Goal: Task Accomplishment & Management: Manage account settings

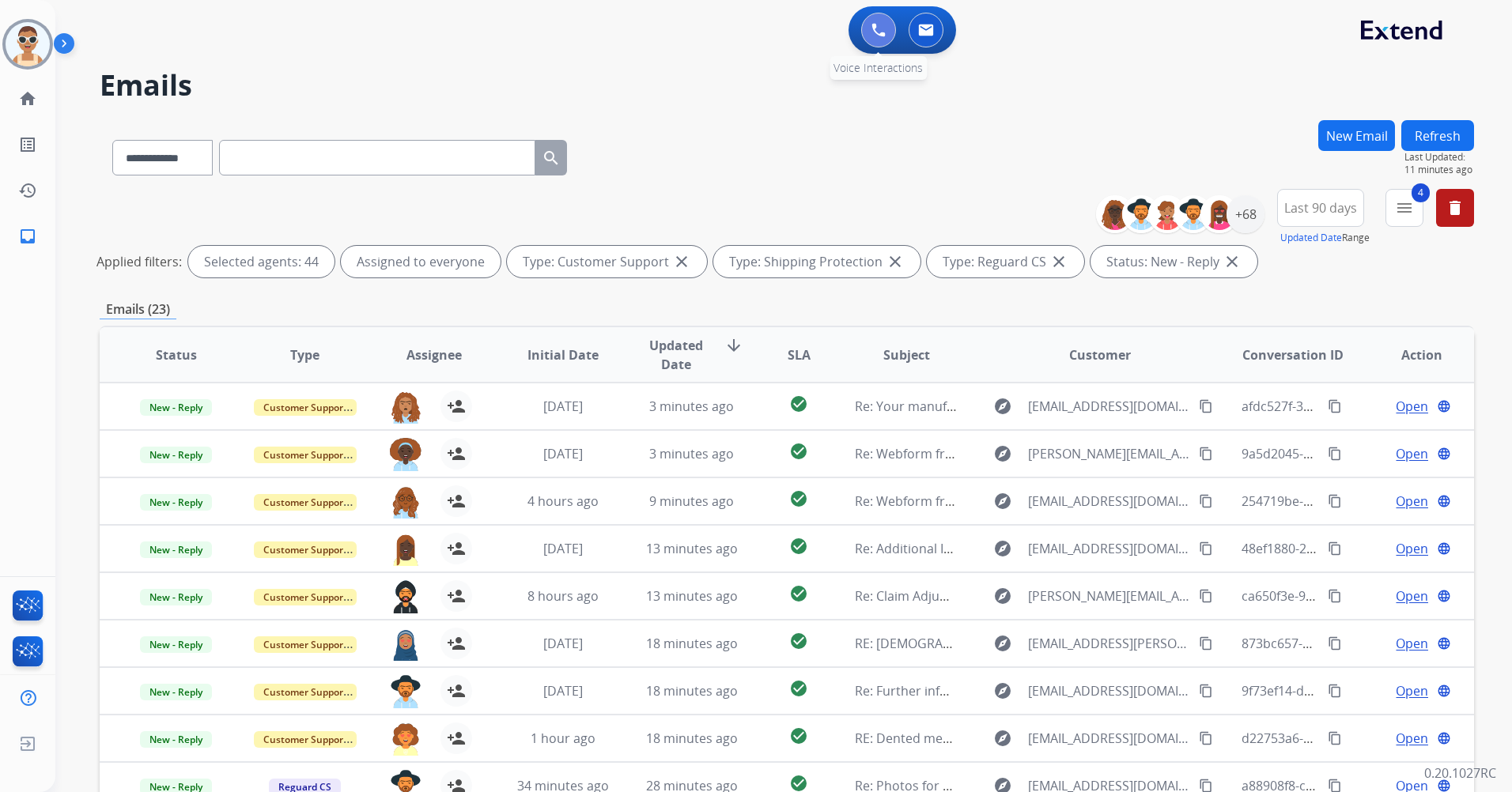
click at [871, 21] on button at bounding box center [879, 30] width 35 height 35
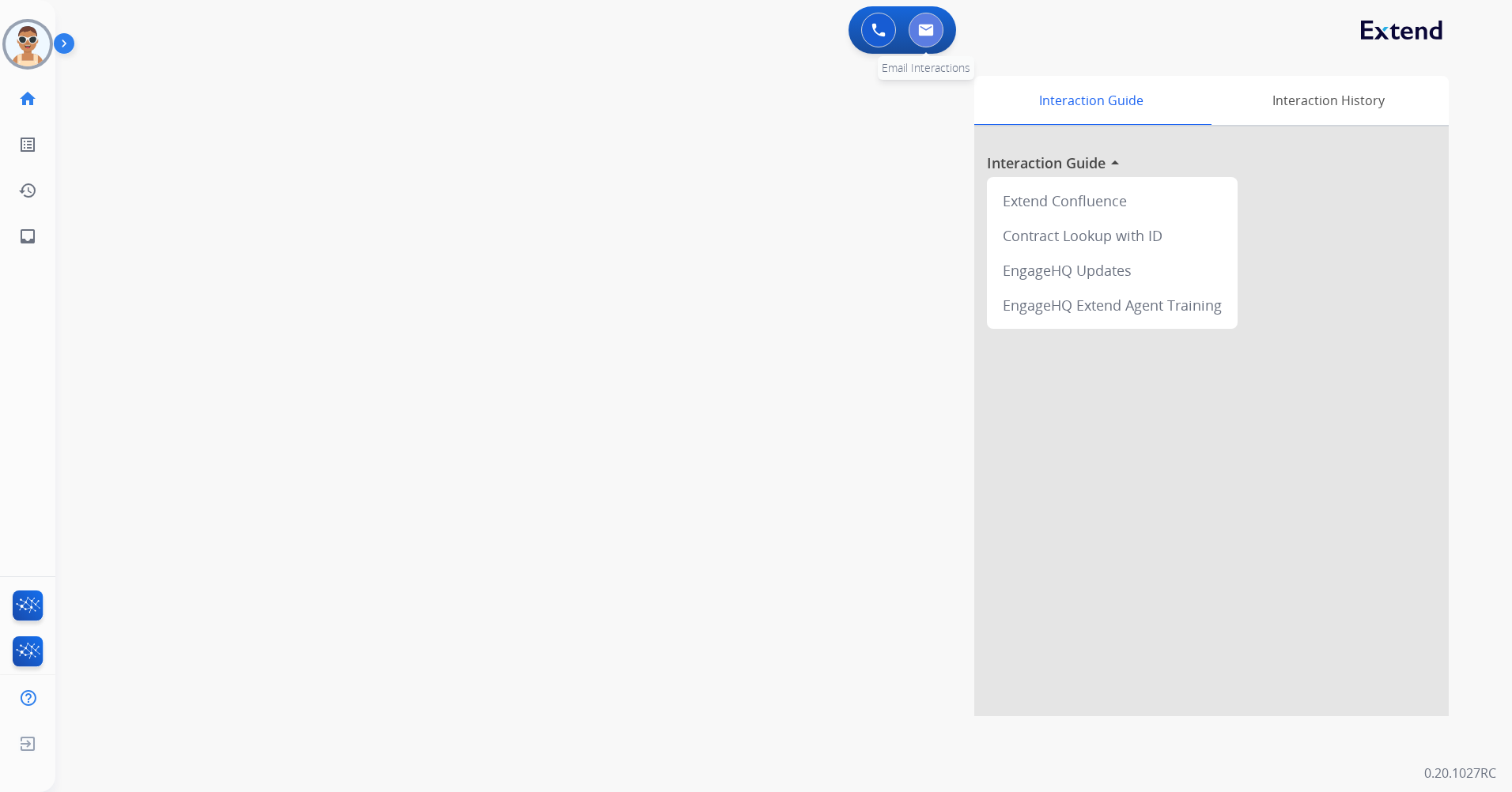
click at [934, 29] on button at bounding box center [927, 30] width 35 height 35
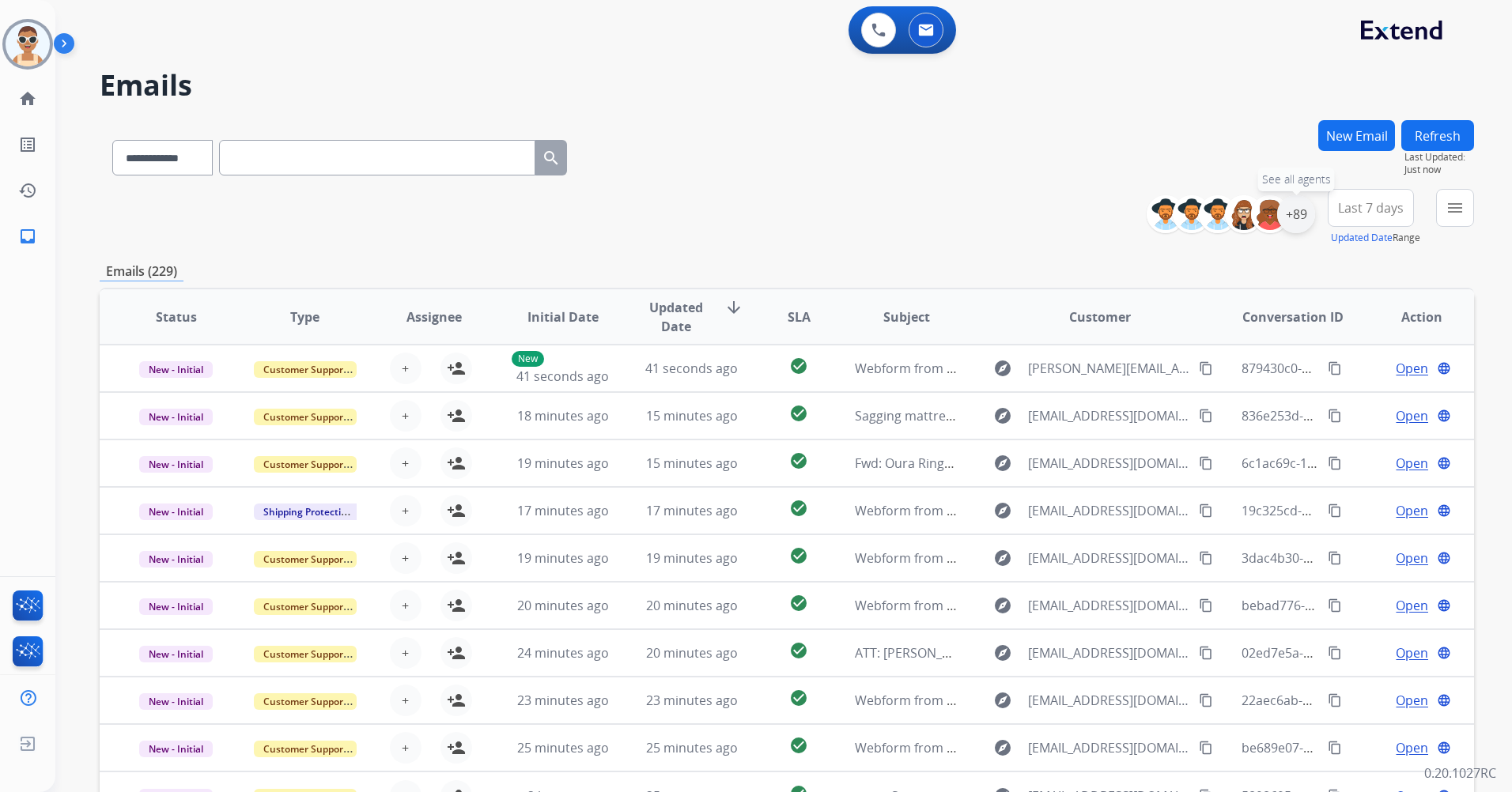
click at [1302, 201] on div "+89" at bounding box center [1296, 214] width 38 height 38
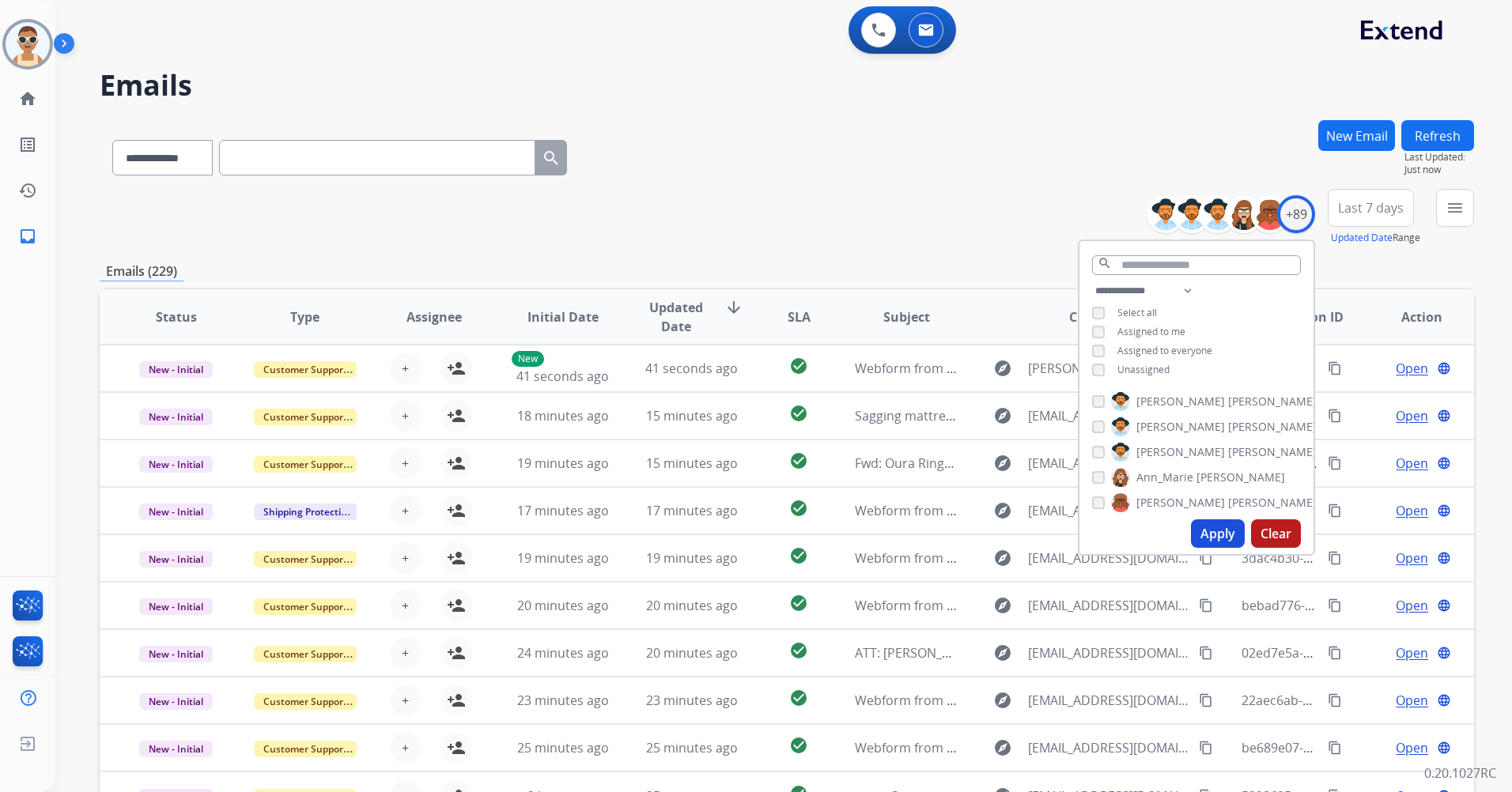
click at [1153, 328] on span "Assigned to me" at bounding box center [1152, 331] width 68 height 13
click at [1222, 521] on button "Apply" at bounding box center [1217, 533] width 54 height 28
click at [1359, 207] on span "Last 7 days" at bounding box center [1371, 207] width 66 height 6
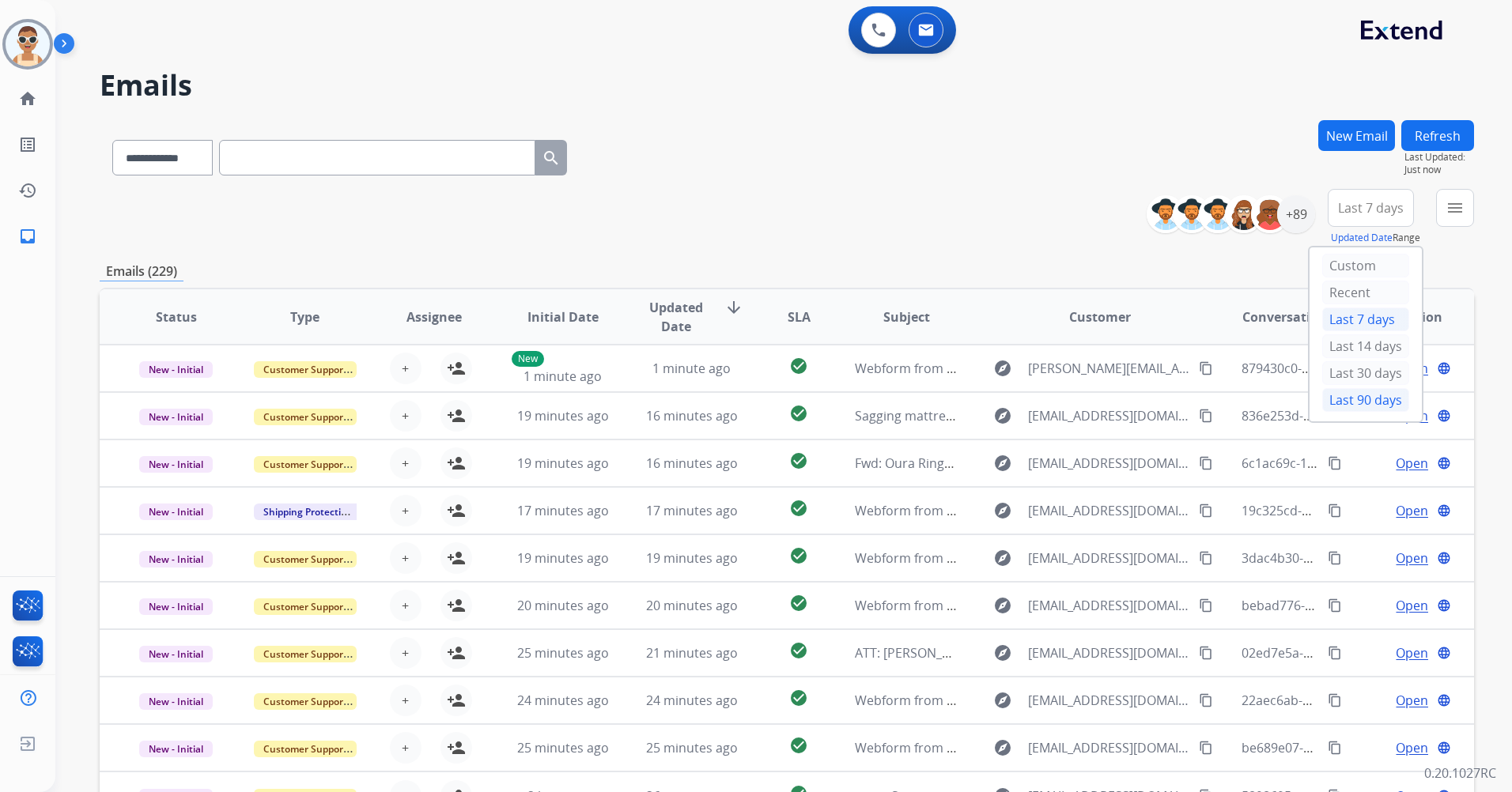
click at [1338, 394] on div "Last 90 days" at bounding box center [1365, 400] width 87 height 24
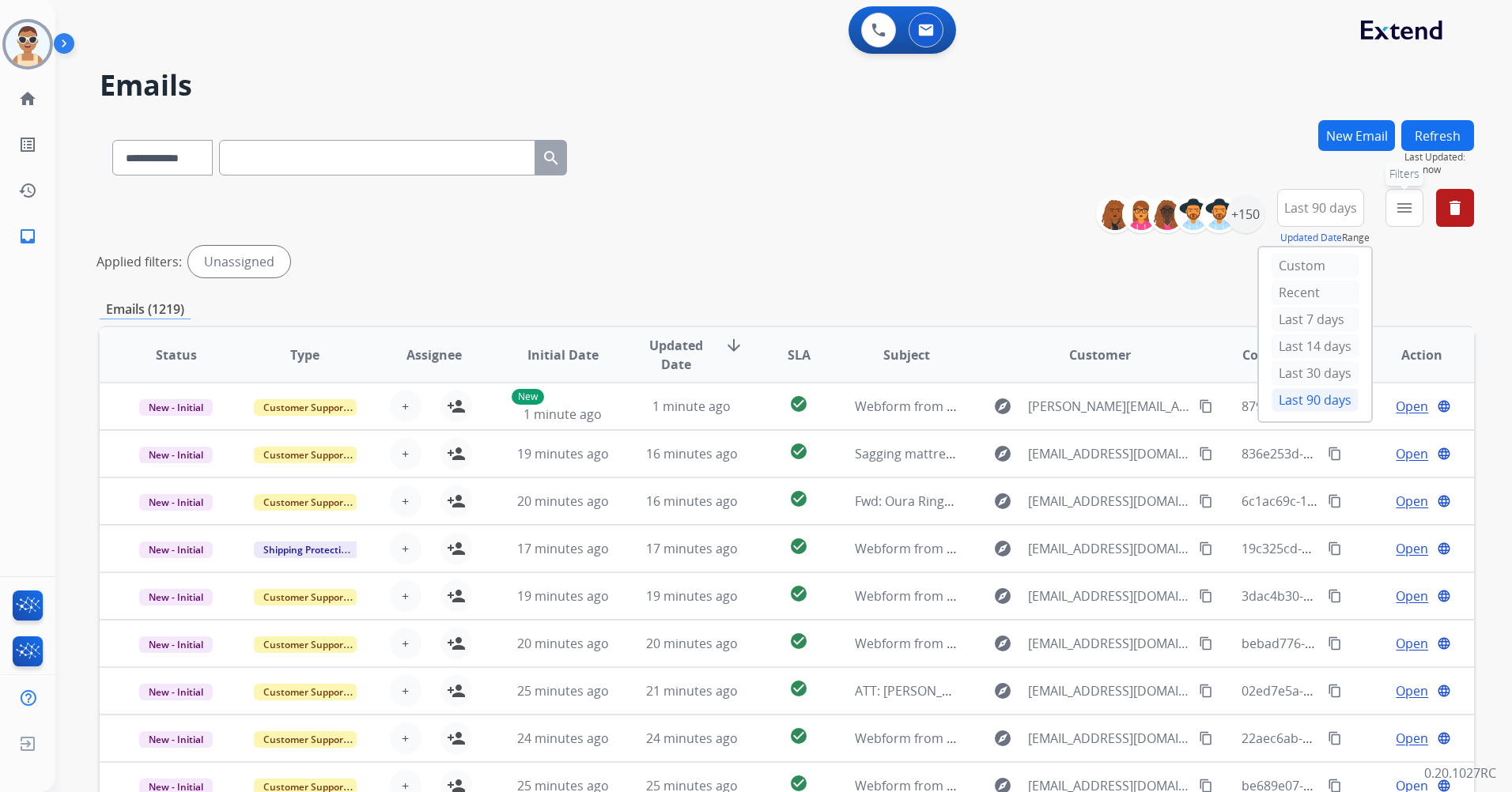
click at [1413, 203] on mat-icon "menu" at bounding box center [1405, 208] width 19 height 19
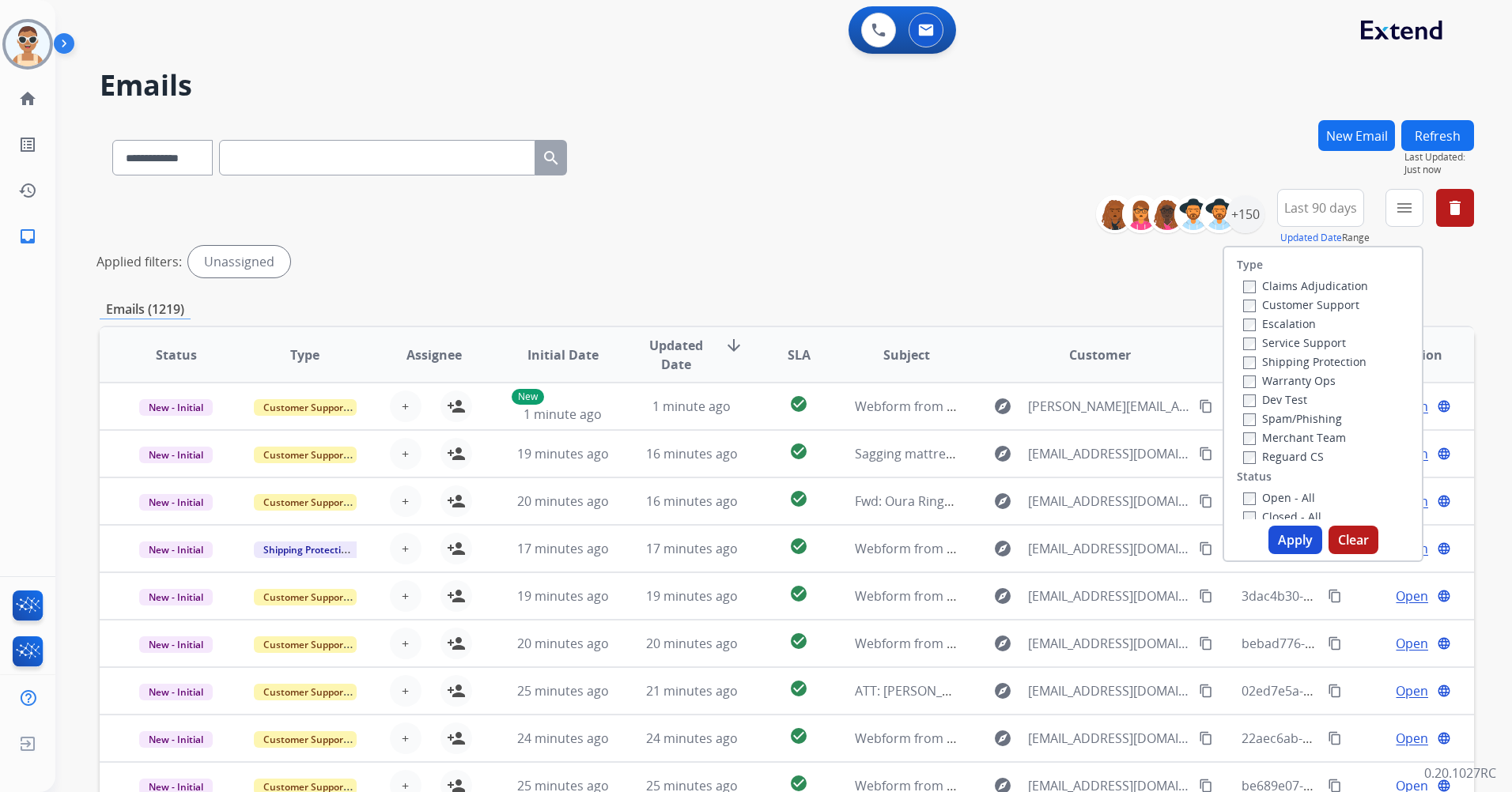
click at [1315, 308] on label "Customer Support" at bounding box center [1301, 304] width 116 height 15
click at [1335, 364] on label "Shipping Protection" at bounding box center [1305, 361] width 124 height 15
click at [1293, 468] on div "Type Claims Adjudication Customer Support Escalation Service Support Shipping P…" at bounding box center [1322, 383] width 197 height 272
drag, startPoint x: 1293, startPoint y: 453, endPoint x: 1296, endPoint y: 480, distance: 27.2
click at [1294, 453] on label "Reguard CS" at bounding box center [1284, 456] width 81 height 15
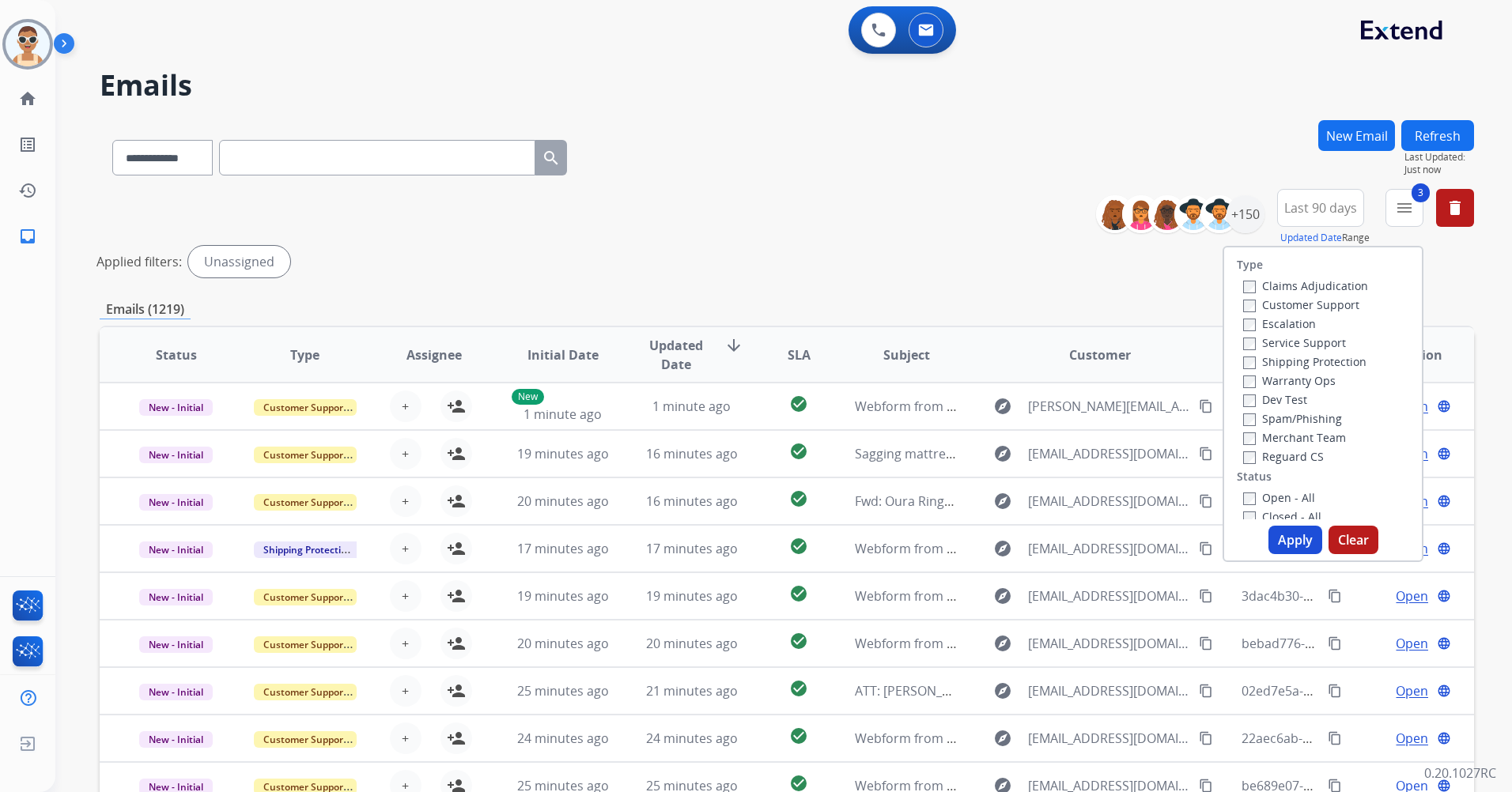
click at [1289, 497] on label "Open - All" at bounding box center [1279, 497] width 72 height 15
click at [1286, 539] on button "Apply" at bounding box center [1295, 539] width 54 height 28
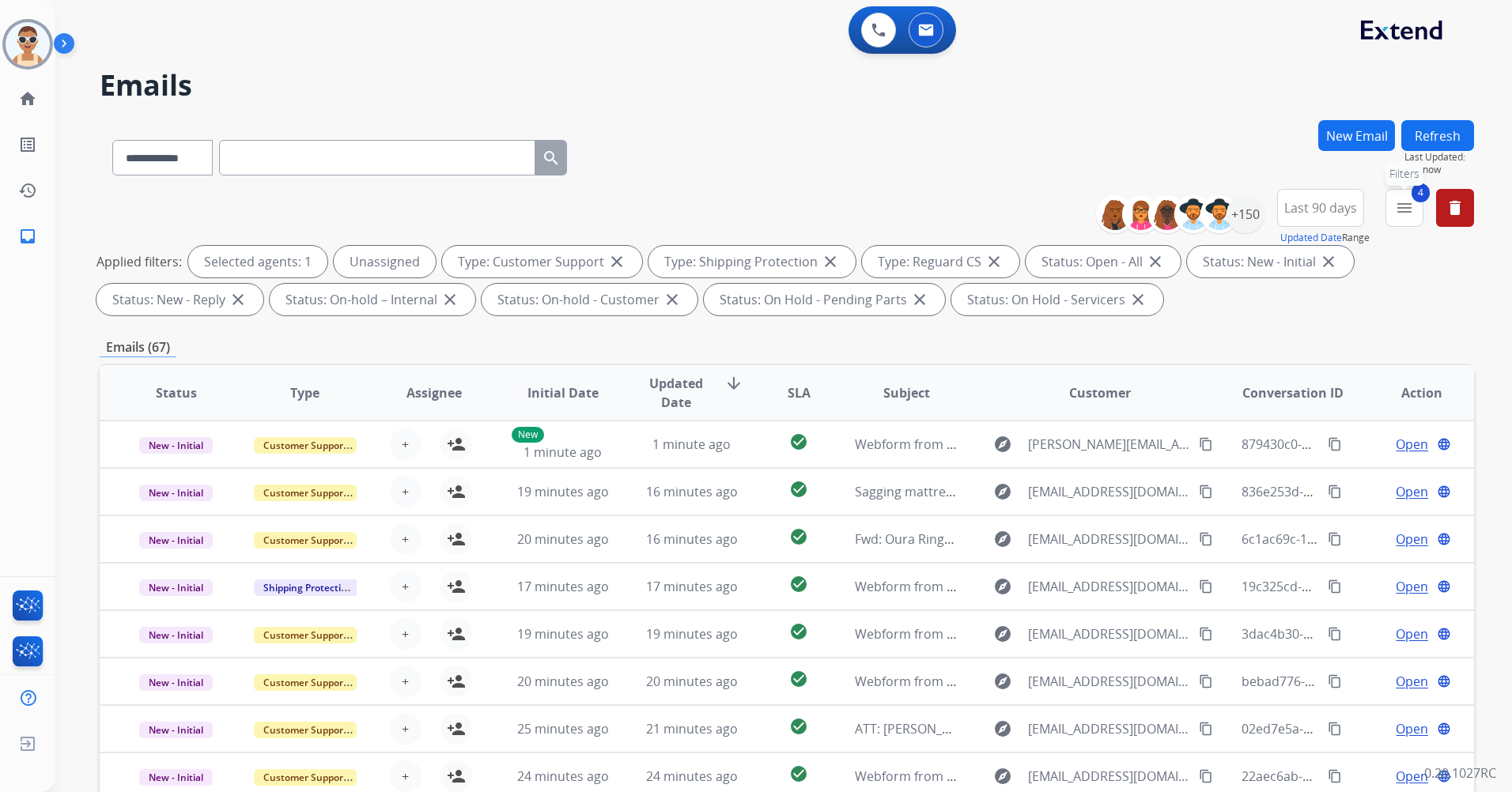
click at [1401, 218] on button "4 menu Filters" at bounding box center [1404, 207] width 38 height 38
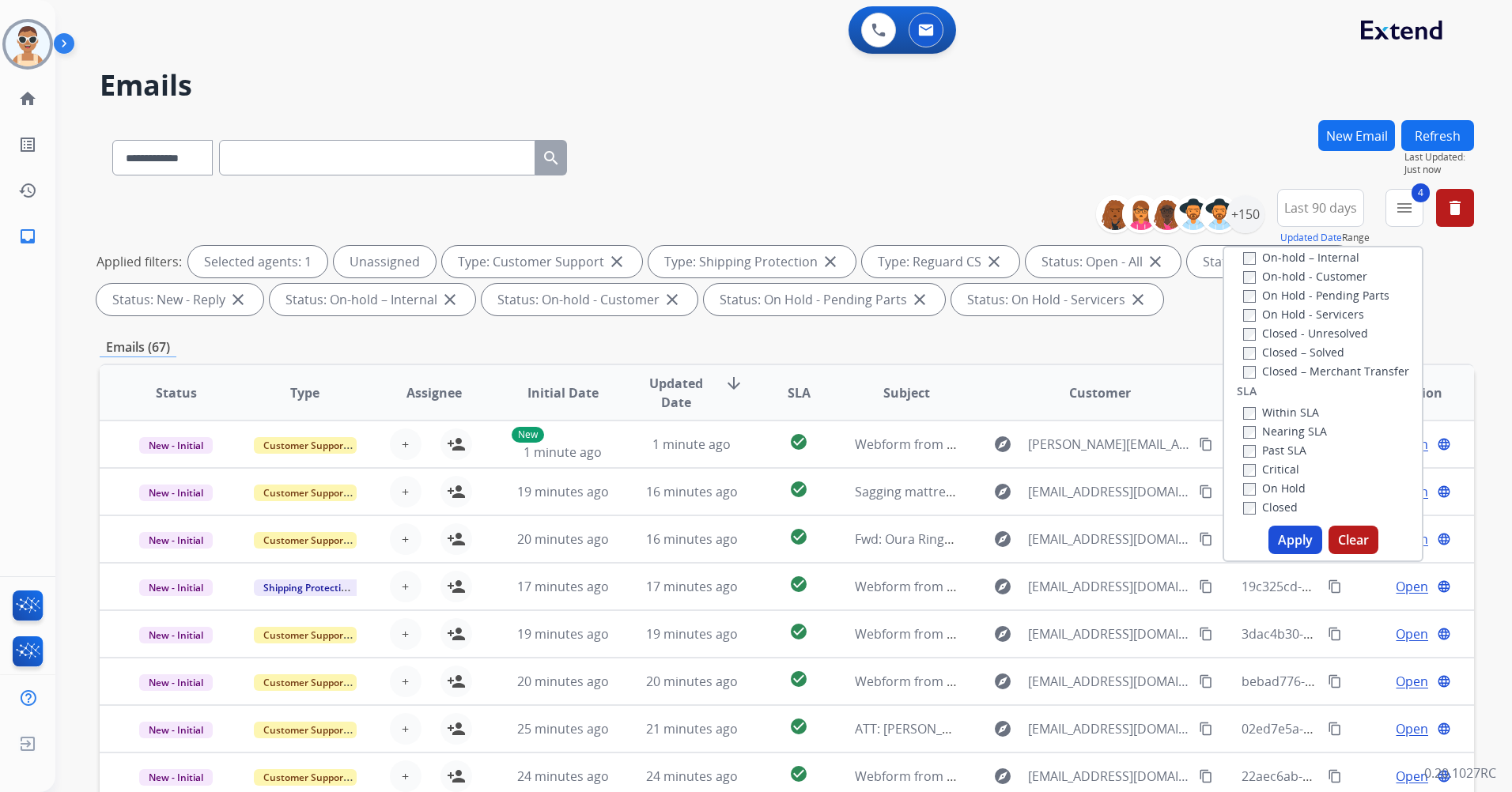
scroll to position [417, 0]
click at [1269, 355] on label "Past SLA" at bounding box center [1275, 348] width 63 height 15
click at [1274, 372] on label "Critical" at bounding box center [1272, 367] width 56 height 15
click at [1293, 538] on button "Apply" at bounding box center [1295, 539] width 54 height 28
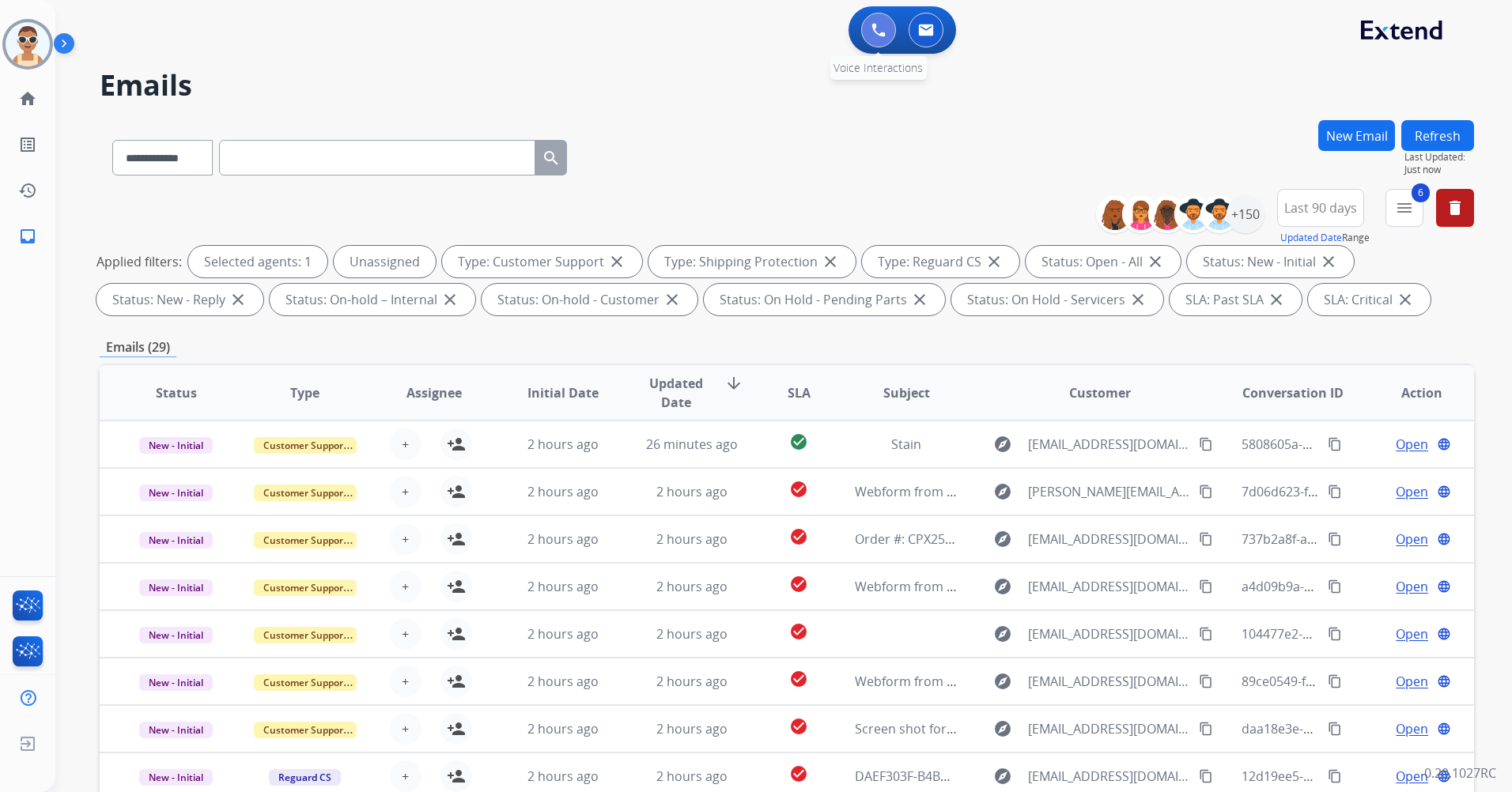
click at [867, 25] on button at bounding box center [879, 30] width 35 height 35
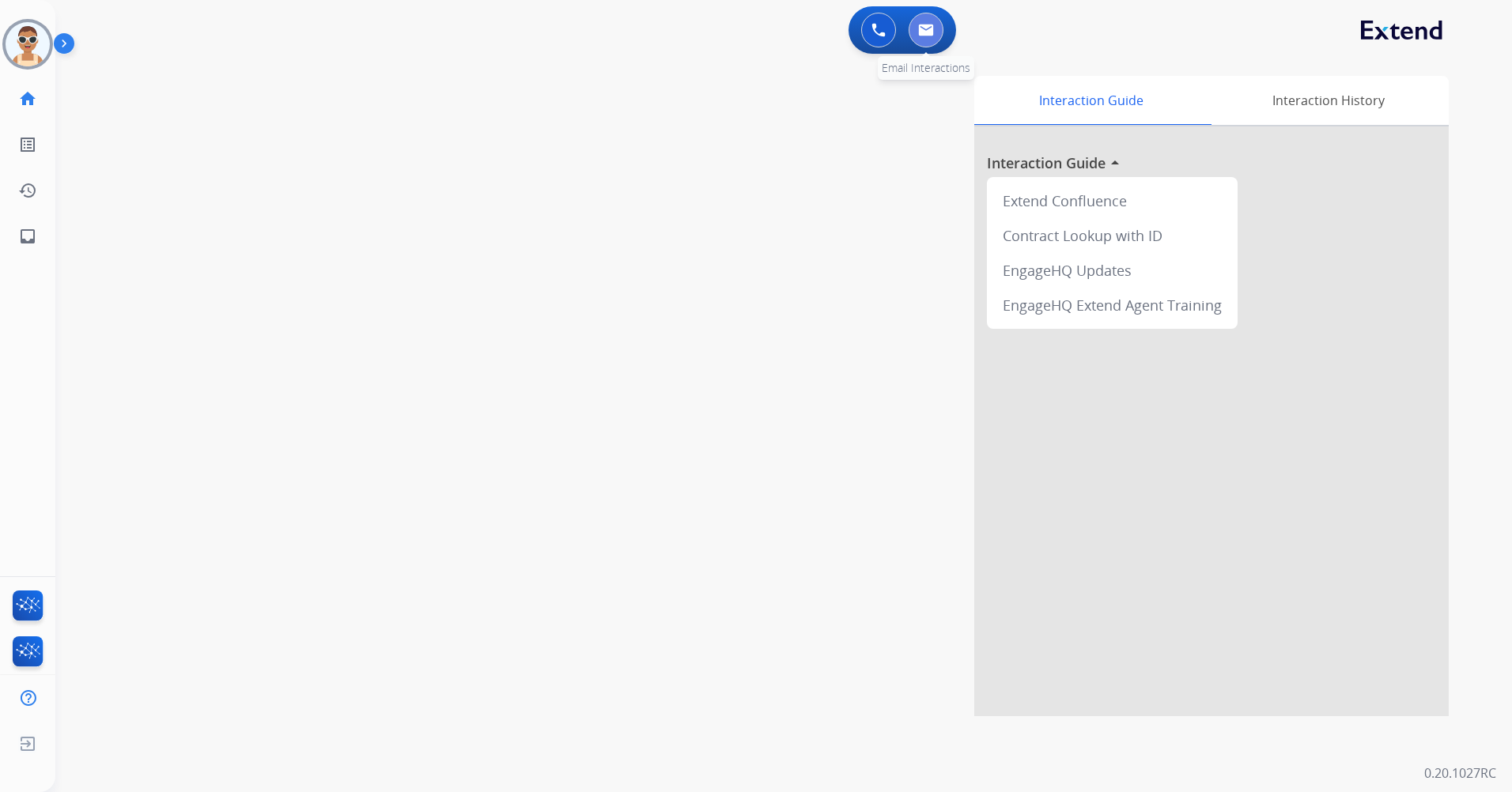
click at [917, 30] on button at bounding box center [927, 30] width 35 height 35
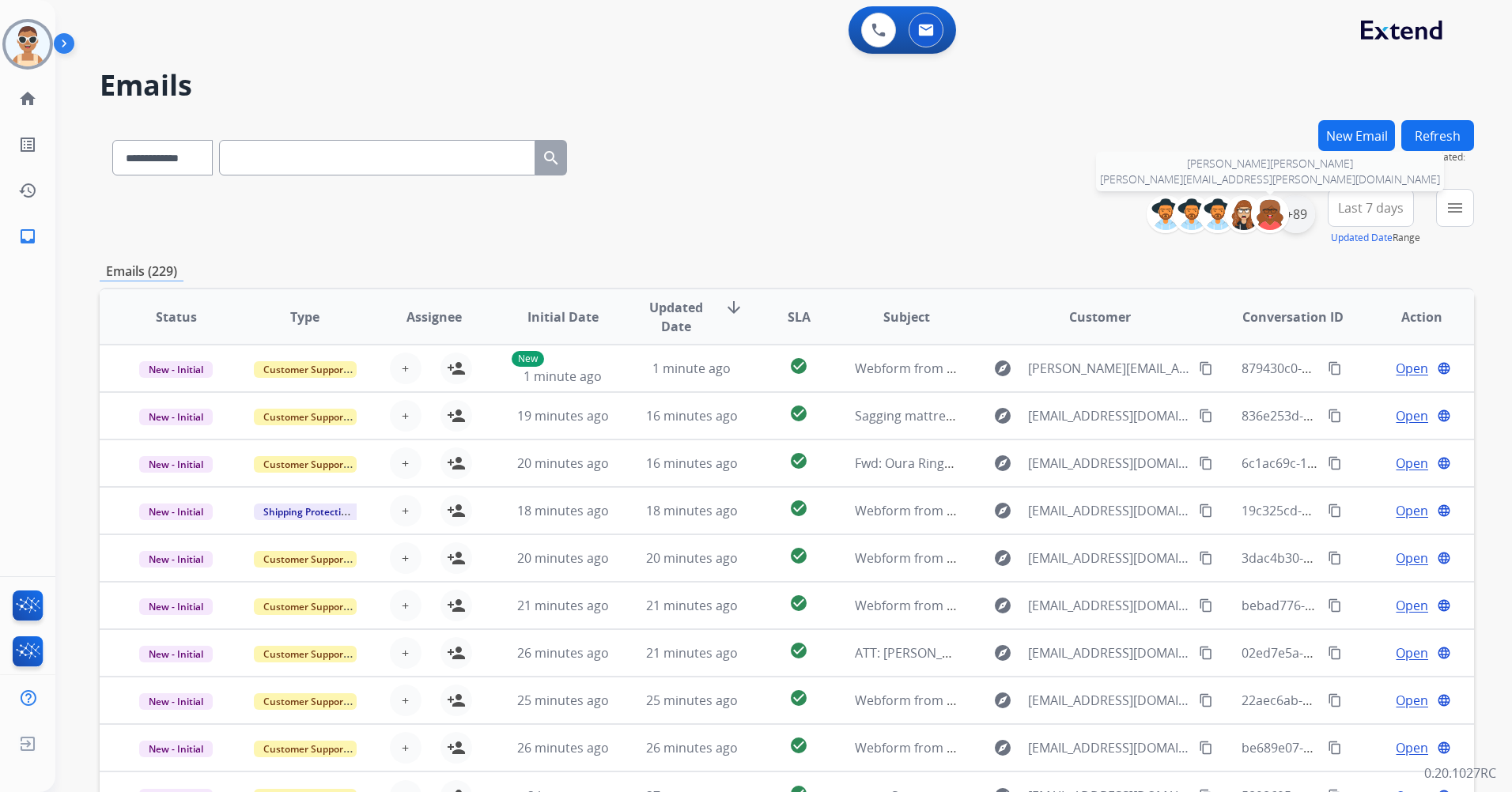
click at [1286, 221] on div "+89" at bounding box center [1296, 214] width 38 height 38
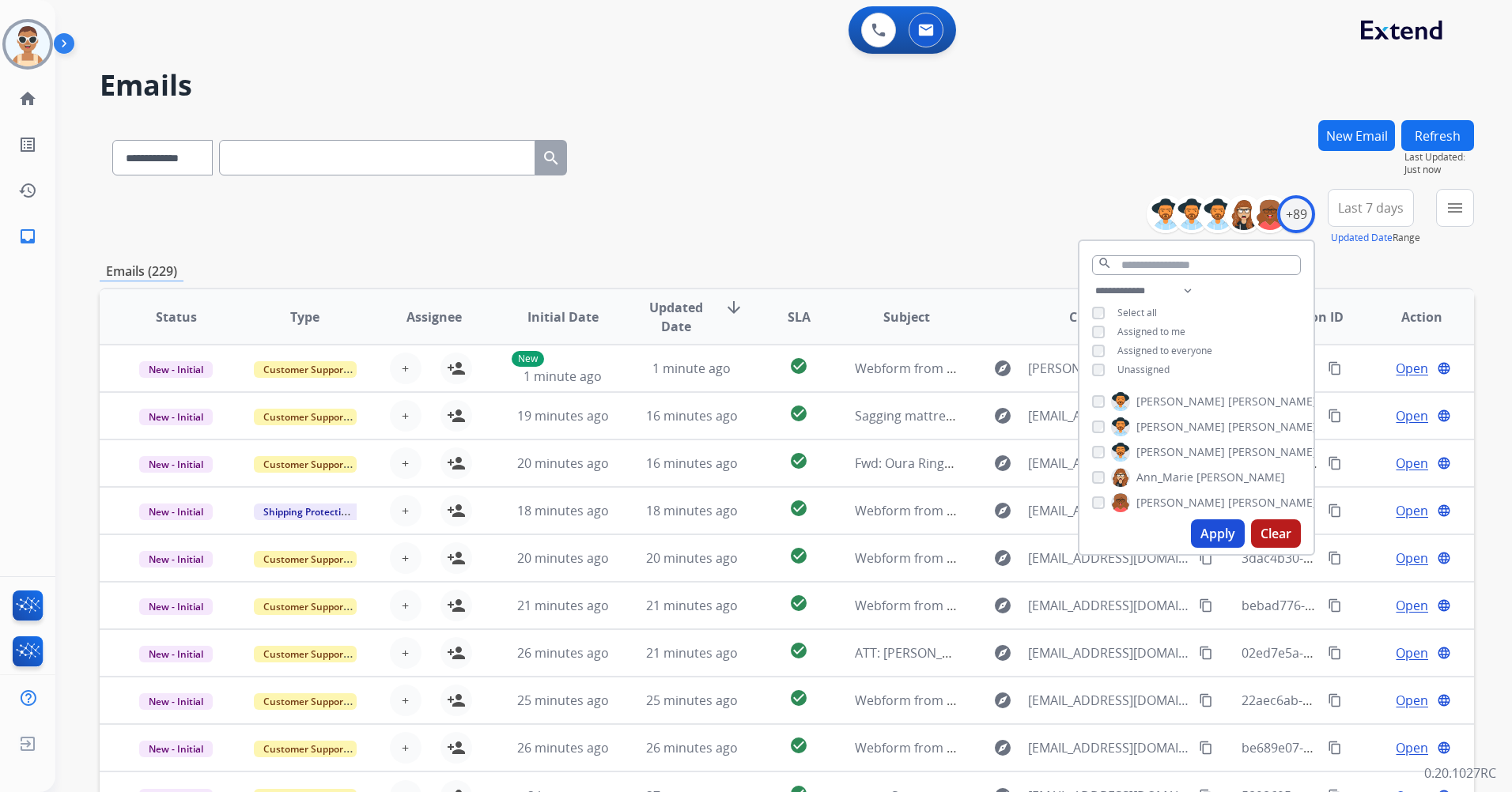
click at [1139, 368] on span "Unassigned" at bounding box center [1143, 369] width 52 height 13
drag, startPoint x: 1157, startPoint y: 330, endPoint x: 1186, endPoint y: 317, distance: 31.8
click at [1158, 330] on span "Assigned to me" at bounding box center [1152, 331] width 68 height 13
click at [1189, 286] on select "**********" at bounding box center [1147, 291] width 109 height 19
select select "**********"
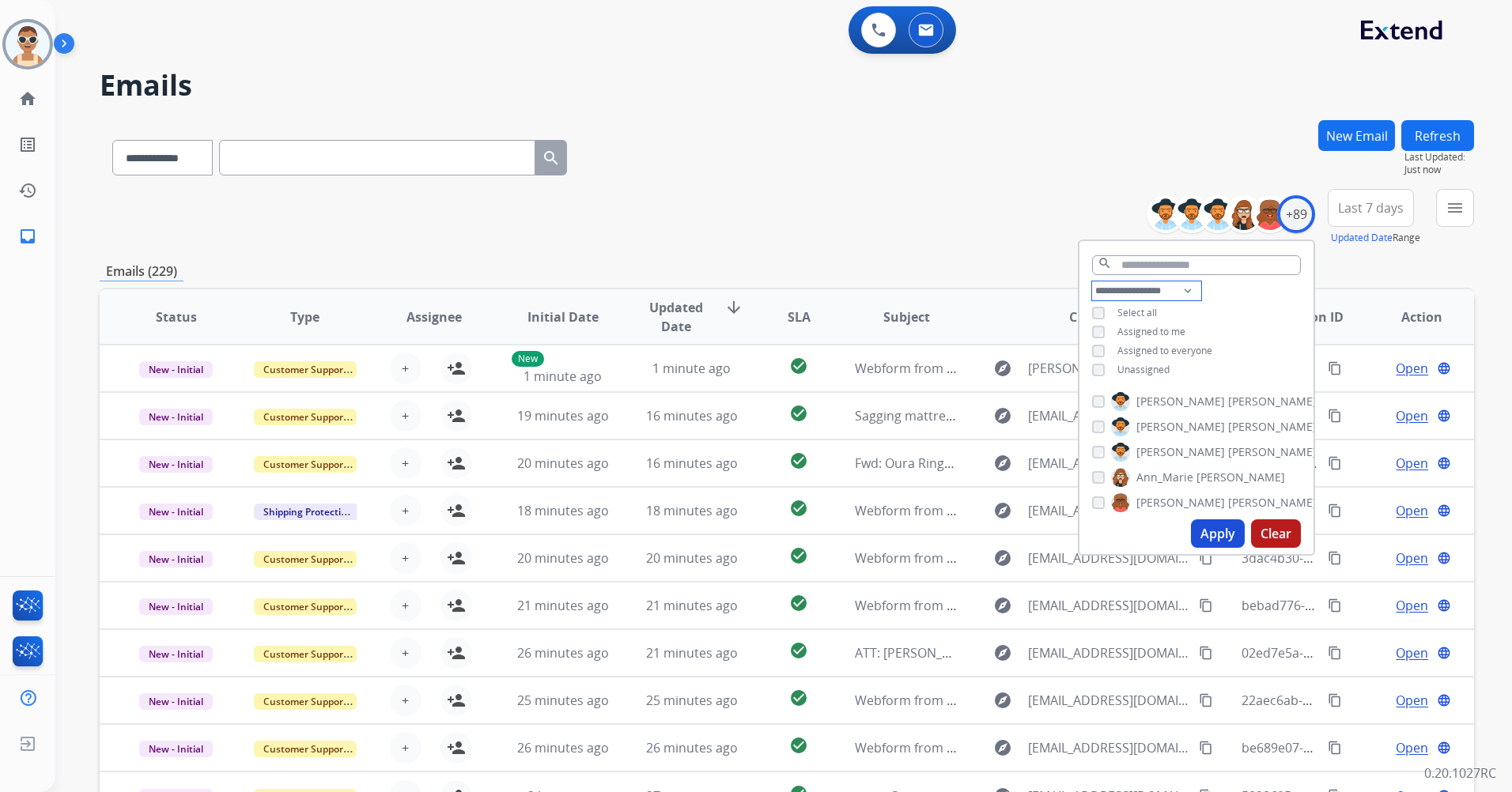
click at [1093, 282] on select "**********" at bounding box center [1147, 291] width 109 height 19
click at [1186, 334] on span "Assigned to everyone" at bounding box center [1165, 331] width 95 height 13
click at [1214, 524] on button "Apply" at bounding box center [1217, 533] width 54 height 28
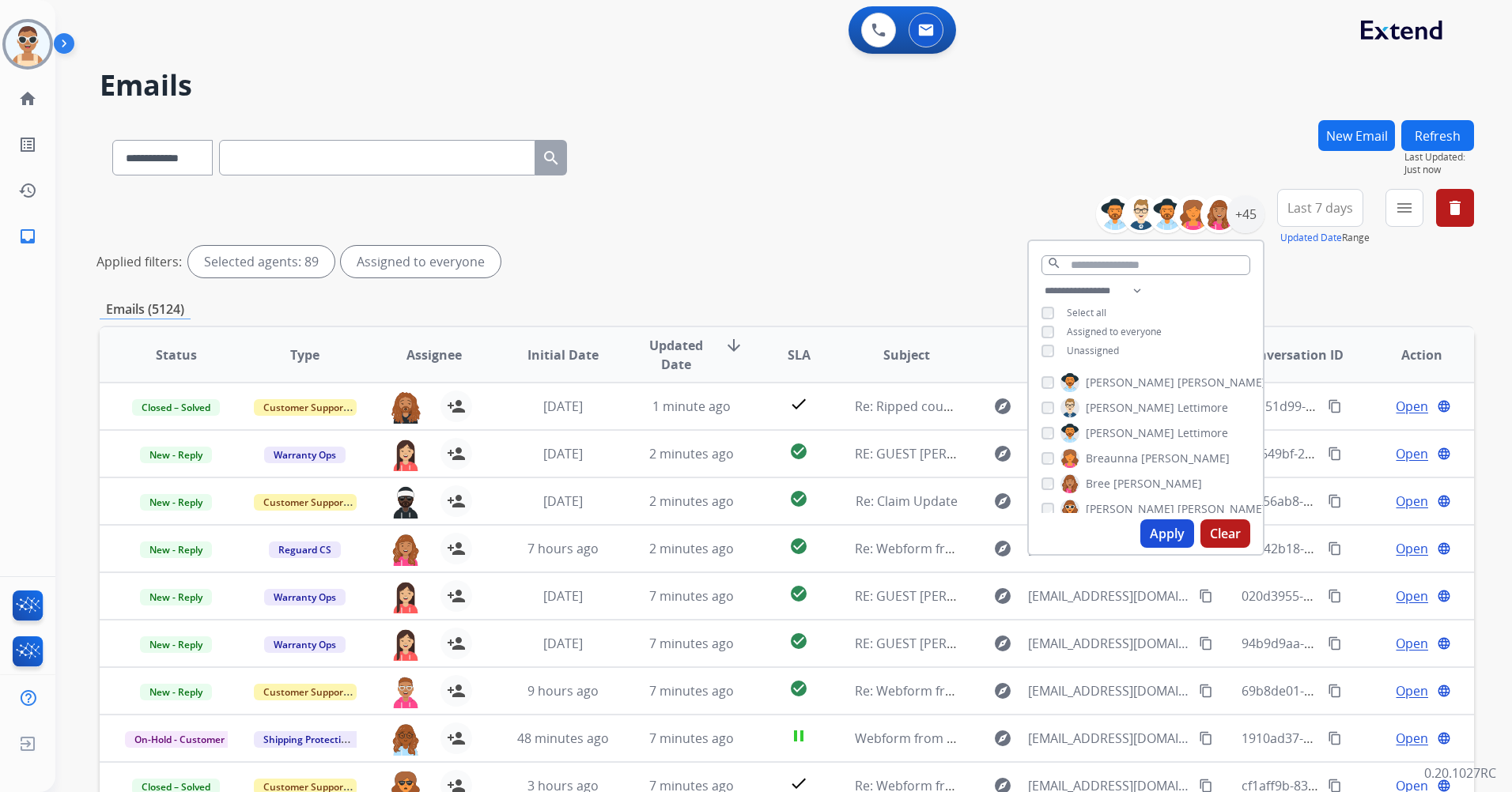
click at [1165, 541] on button "Apply" at bounding box center [1167, 533] width 54 height 28
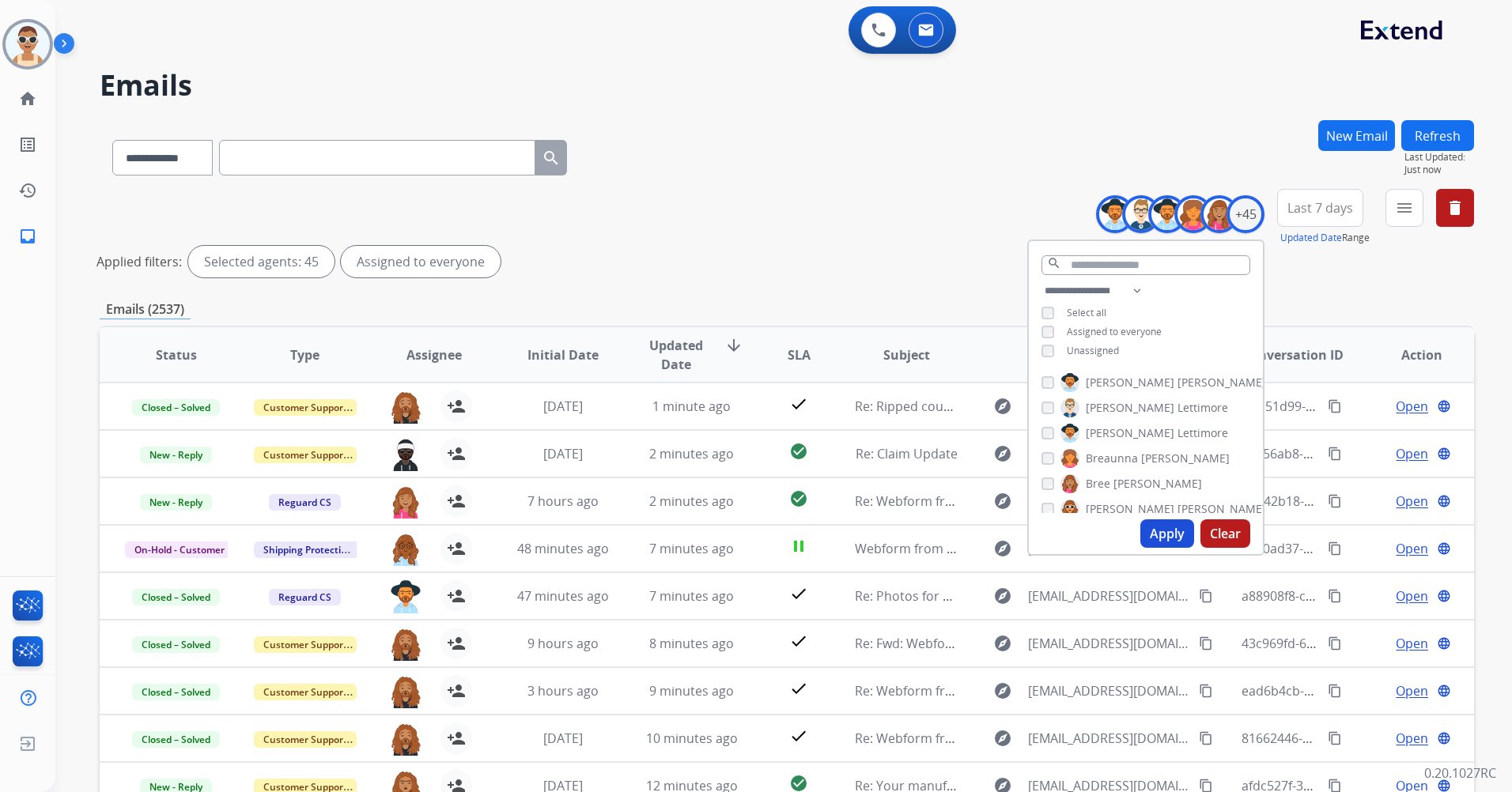
click at [1322, 207] on span "Last 7 days" at bounding box center [1320, 207] width 66 height 6
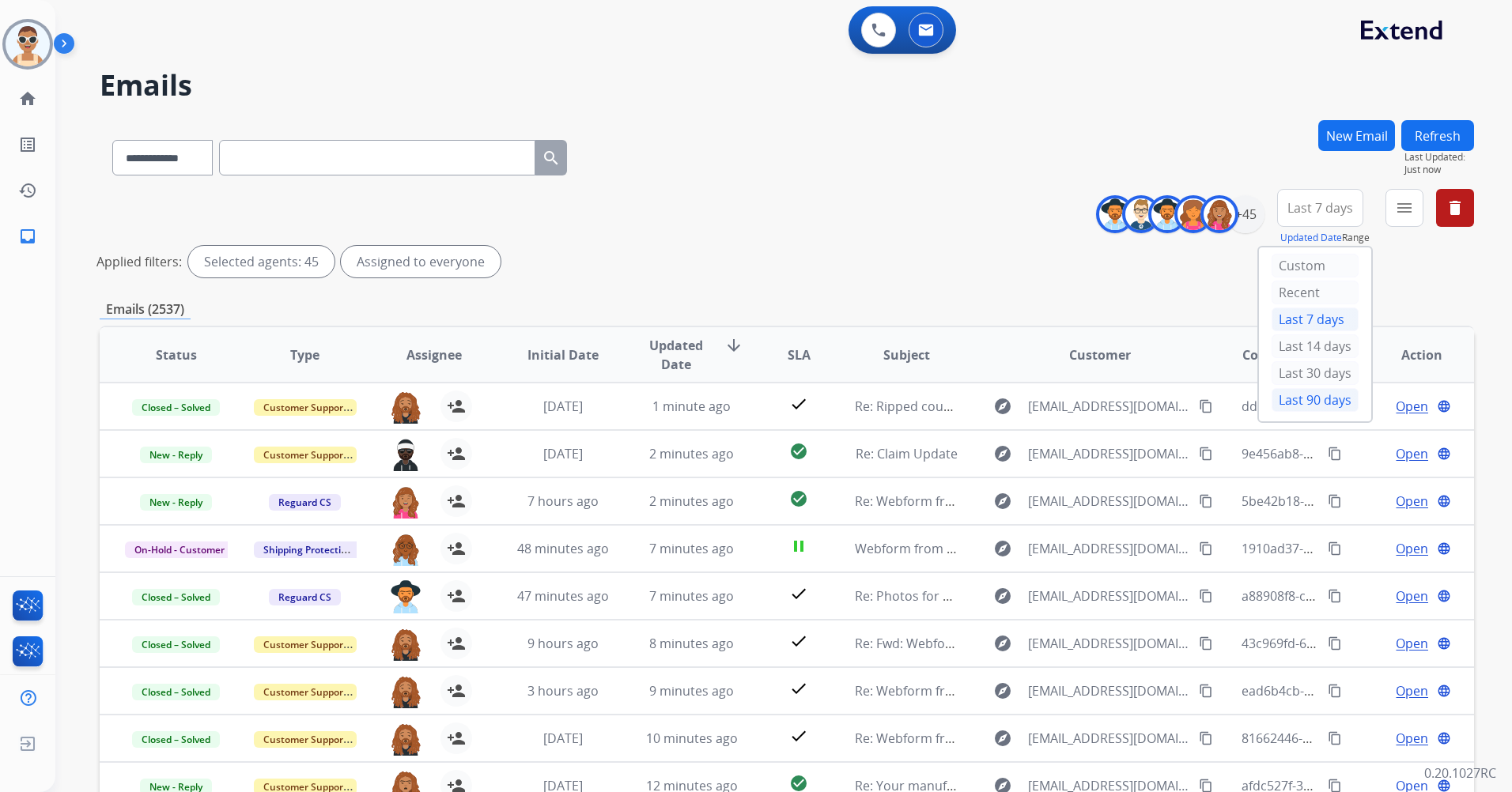
click at [1293, 401] on div "Last 90 days" at bounding box center [1315, 400] width 87 height 24
drag, startPoint x: 1407, startPoint y: 205, endPoint x: 1403, endPoint y: 217, distance: 12.6
click at [1407, 205] on mat-icon "menu" at bounding box center [1405, 208] width 19 height 19
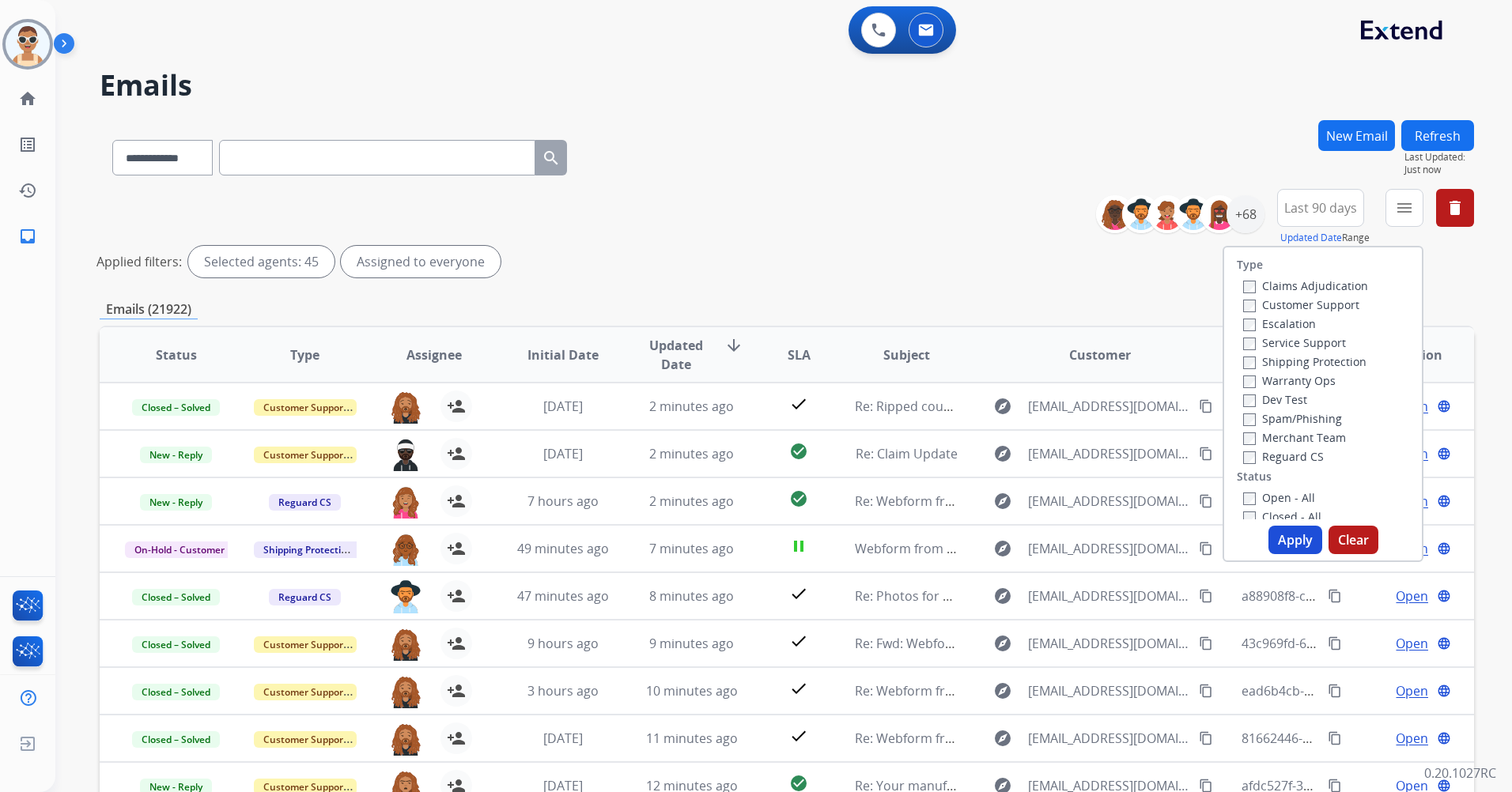
click at [1317, 300] on label "Customer Support" at bounding box center [1301, 304] width 116 height 15
click at [1328, 356] on label "Shipping Protection" at bounding box center [1305, 361] width 124 height 15
click at [1289, 460] on label "Reguard CS" at bounding box center [1284, 456] width 81 height 15
click at [1277, 493] on label "Open - All" at bounding box center [1279, 497] width 72 height 15
click at [1294, 535] on button "Apply" at bounding box center [1295, 539] width 54 height 28
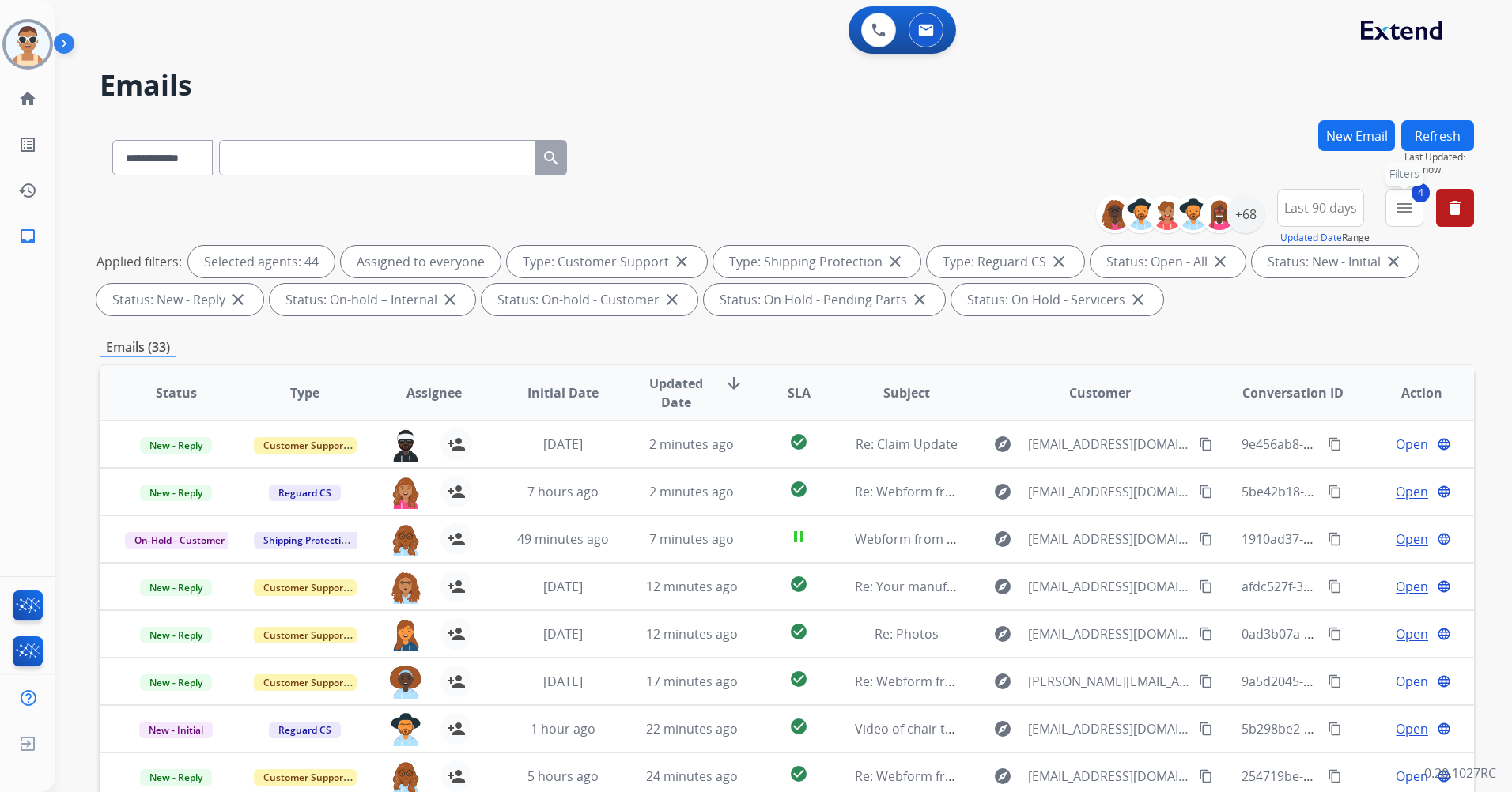
click at [1399, 209] on mat-icon "menu" at bounding box center [1405, 208] width 19 height 19
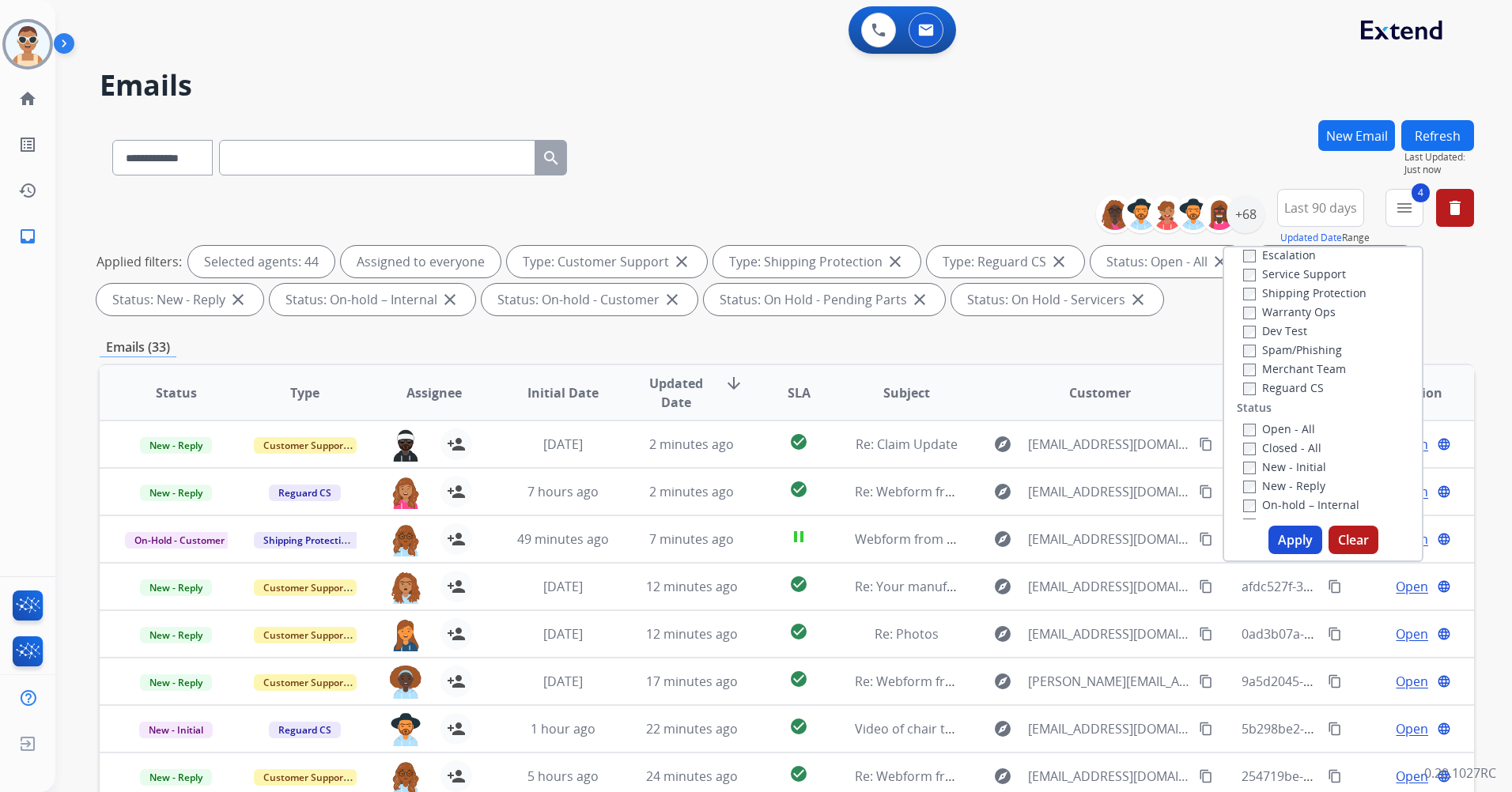
scroll to position [317, 0]
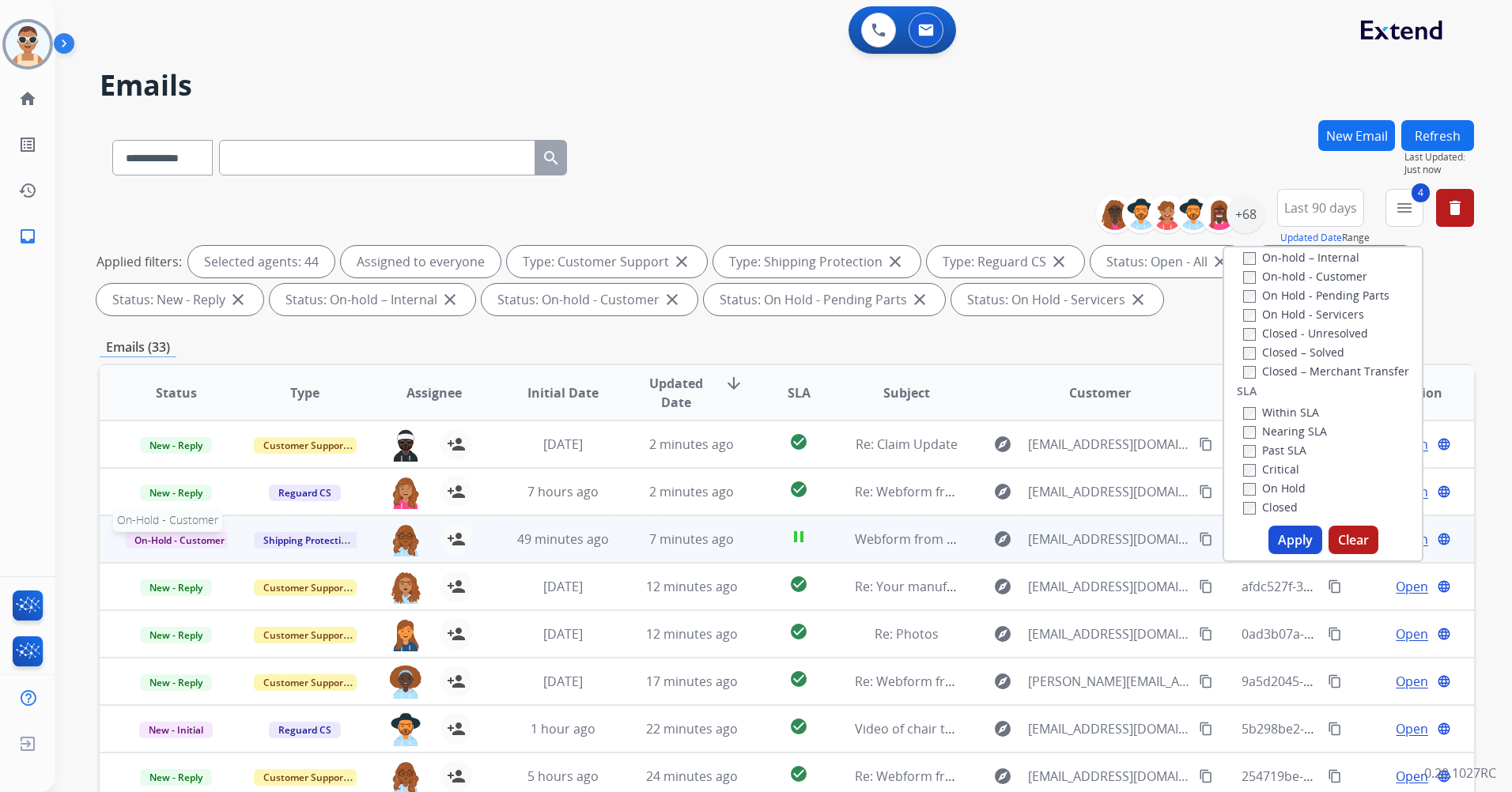
click at [183, 541] on span "On-Hold - Customer" at bounding box center [179, 540] width 109 height 17
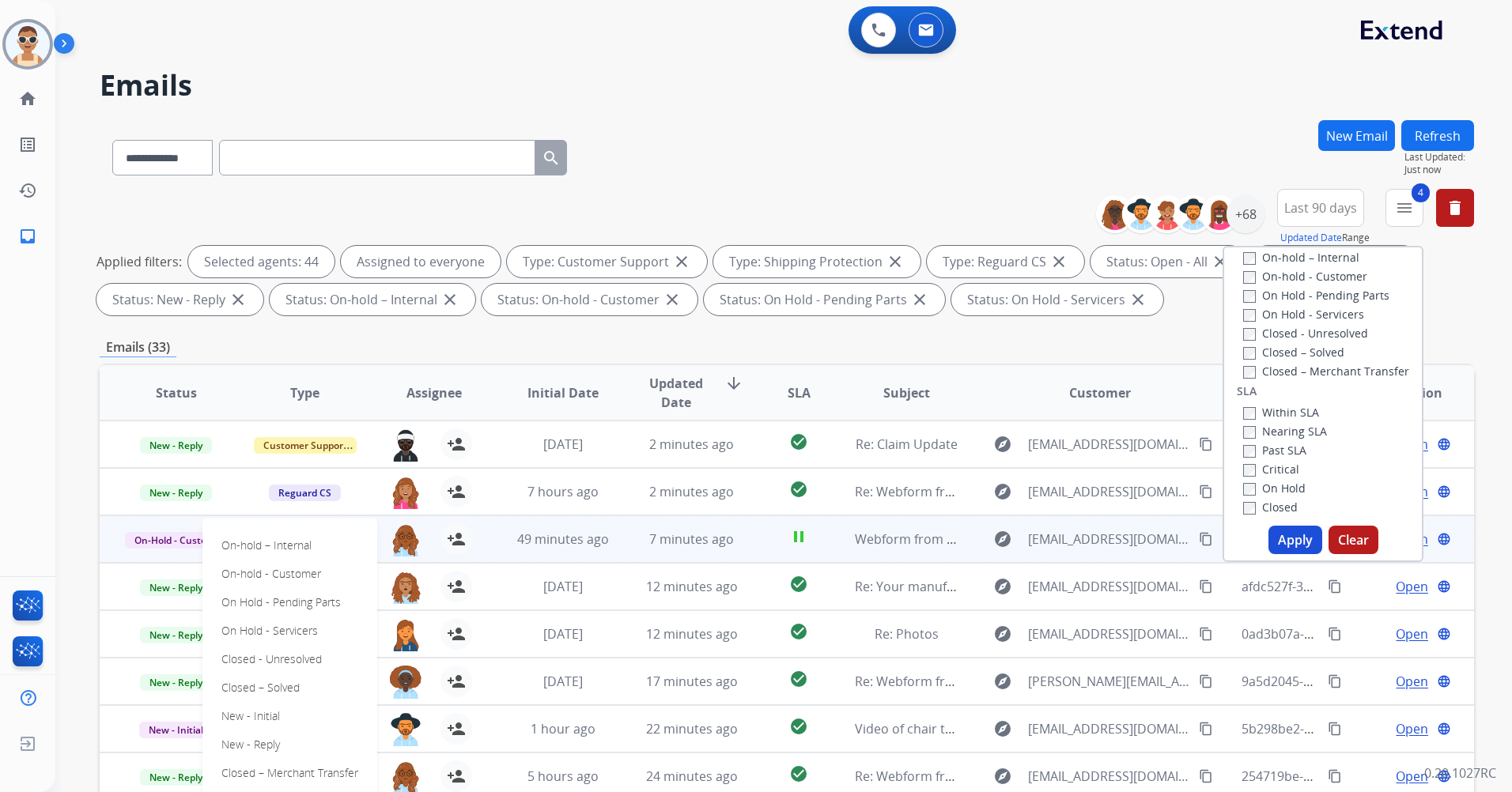
click at [621, 348] on div "Emails (33)" at bounding box center [787, 347] width 1374 height 20
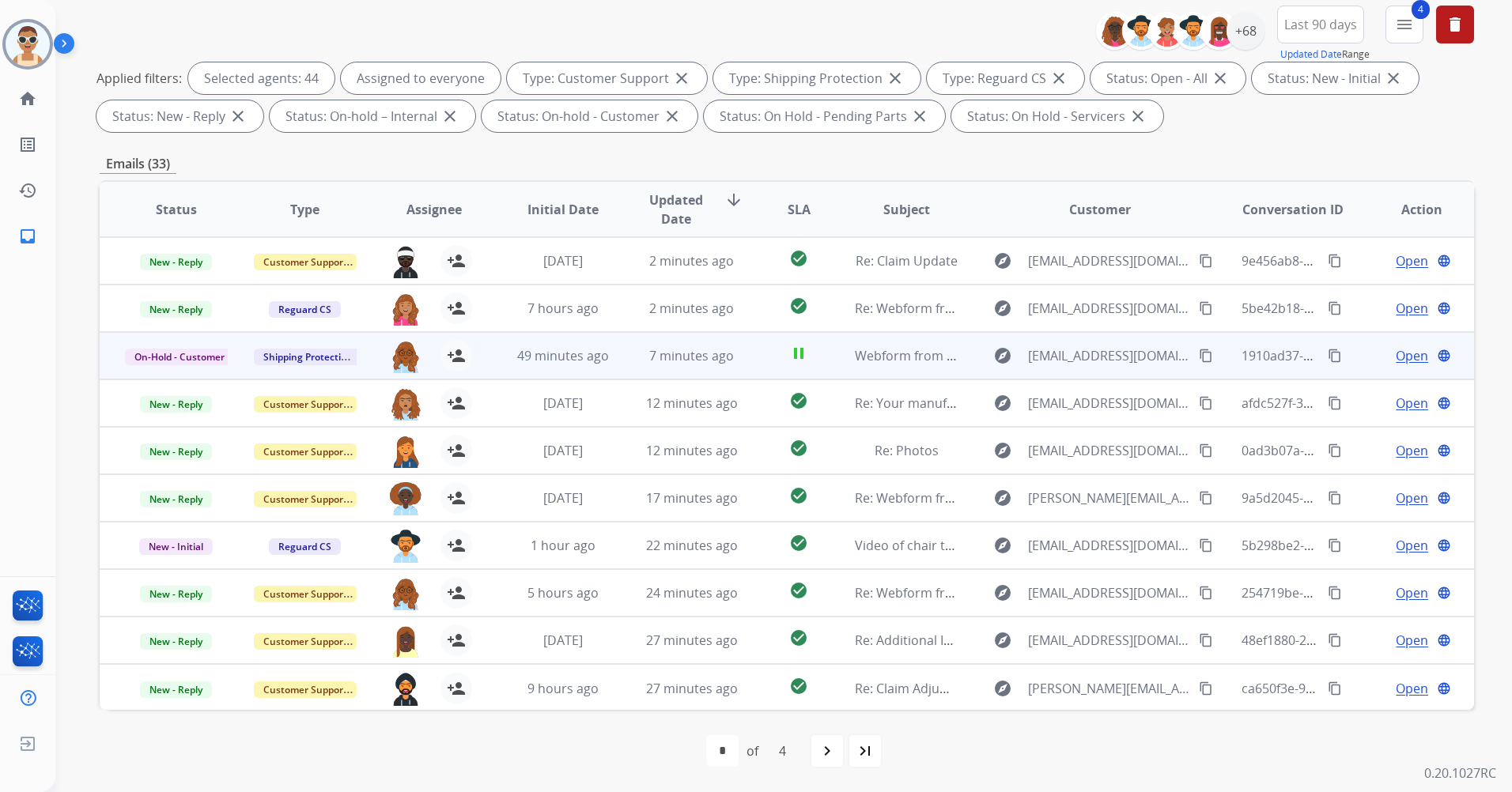
scroll to position [0, 0]
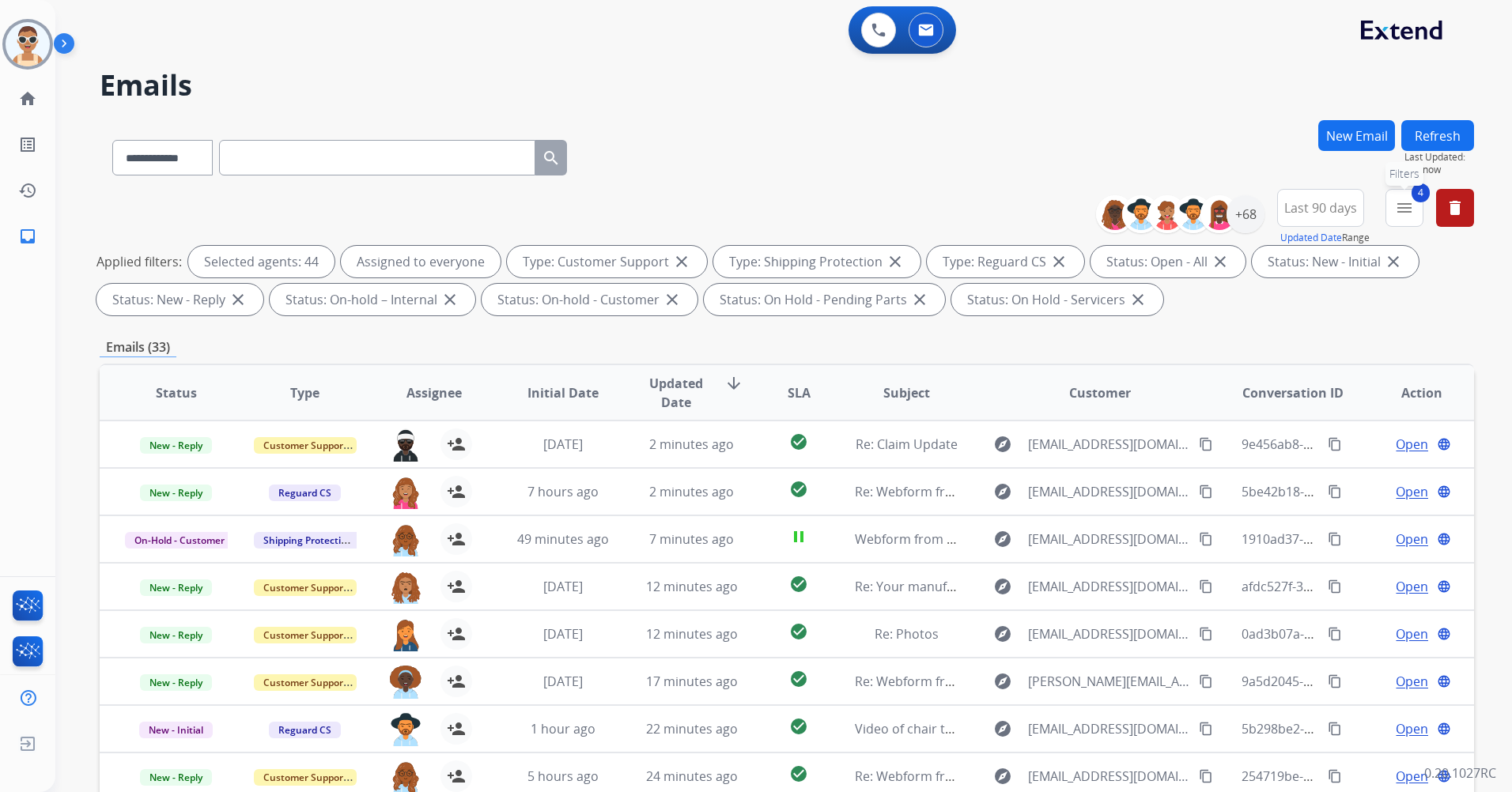
click at [1401, 210] on mat-icon "menu" at bounding box center [1405, 208] width 19 height 19
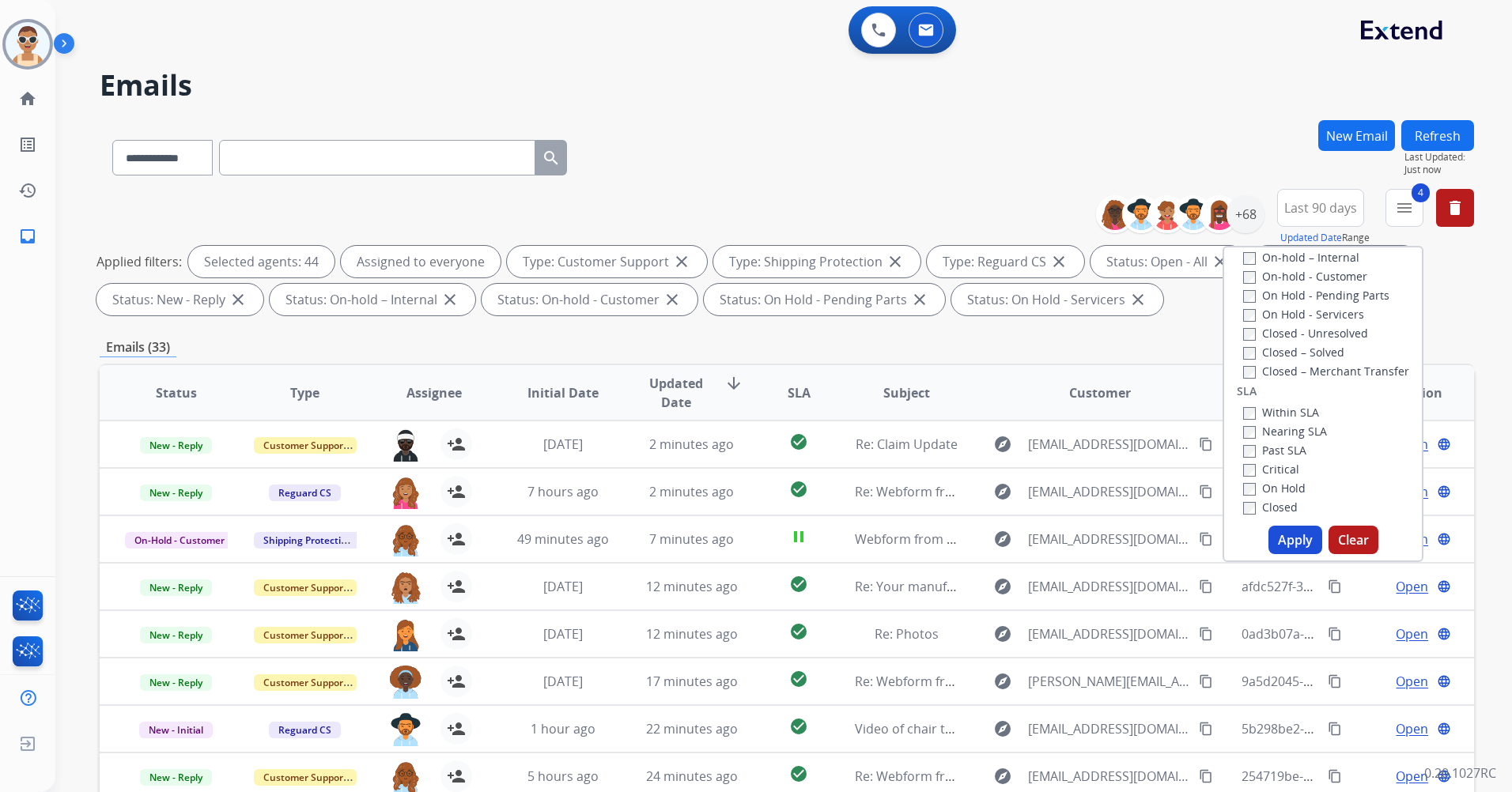
click at [1463, 289] on div "Applied filters: Selected agents: 44 Assigned to everyone Type: Customer Suppor…" at bounding box center [784, 280] width 1374 height 69
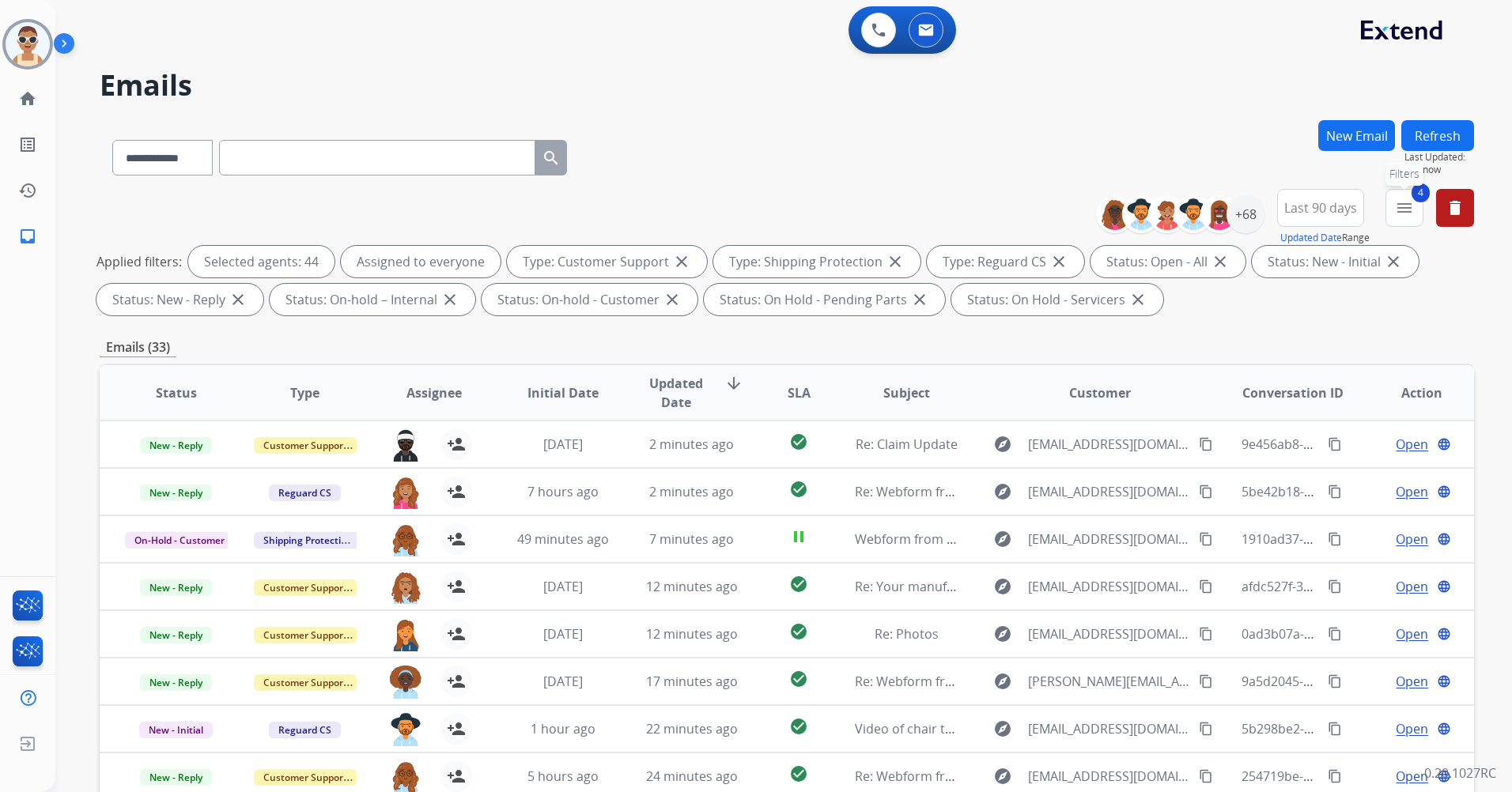
click at [1411, 207] on mat-icon "menu" at bounding box center [1405, 208] width 19 height 19
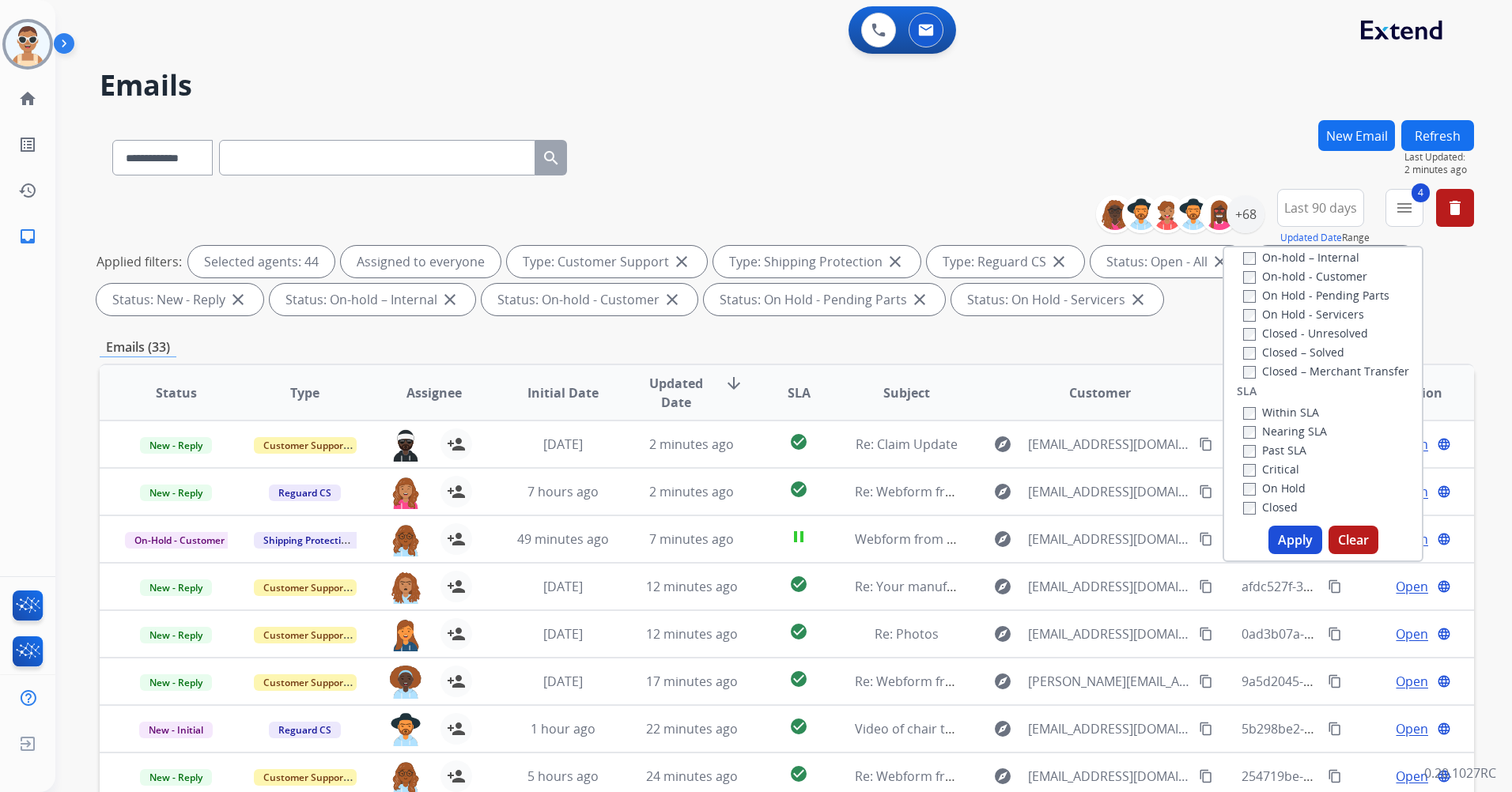
click at [1279, 451] on label "Past SLA" at bounding box center [1275, 450] width 63 height 15
click at [1273, 472] on label "Critical" at bounding box center [1272, 468] width 56 height 15
click at [1307, 550] on button "Apply" at bounding box center [1295, 539] width 54 height 28
